Goal: Communication & Community: Answer question/provide support

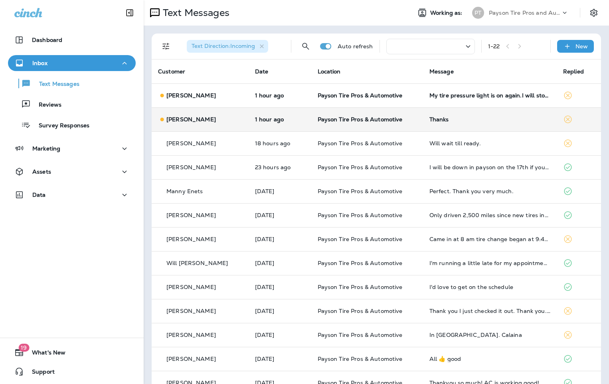
click at [209, 116] on div "[PERSON_NAME]" at bounding box center [200, 119] width 84 height 8
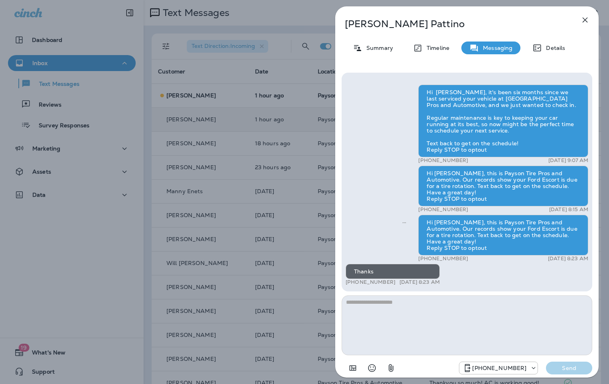
click at [225, 92] on div "[PERSON_NAME] Summary Timeline Messaging Details Hi [PERSON_NAME], it's been si…" at bounding box center [304, 192] width 609 height 384
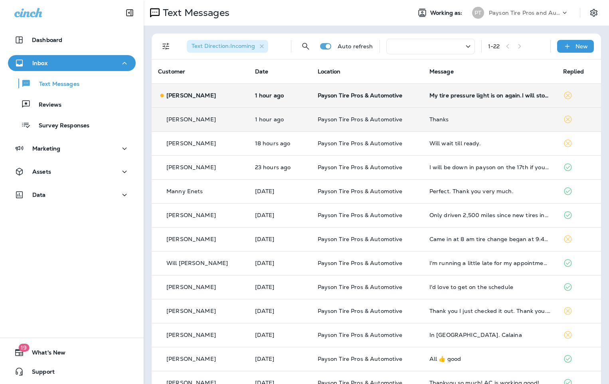
click at [399, 99] on td "Payson Tire Pros & Automotive" at bounding box center [367, 95] width 112 height 24
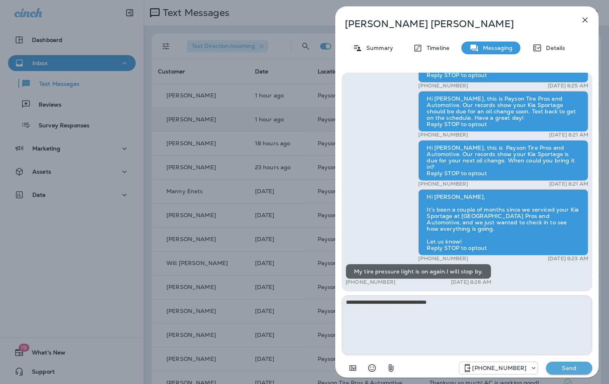
type textarea "**********"
click at [568, 371] on p "Send" at bounding box center [570, 368] width 34 height 7
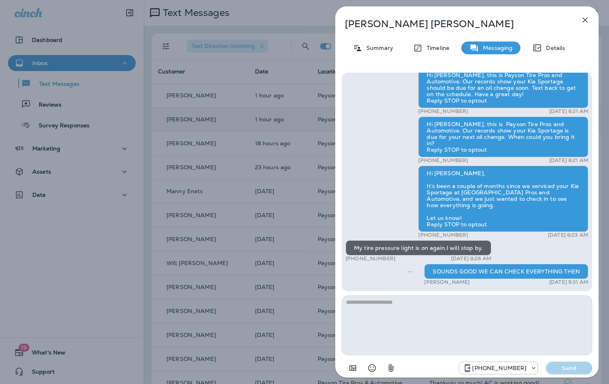
click at [216, 150] on div "[PERSON_NAME] Summary Timeline Messaging Details Hi [PERSON_NAME], this is Pays…" at bounding box center [304, 192] width 609 height 384
